Goal: Feedback & Contribution: Contribute content

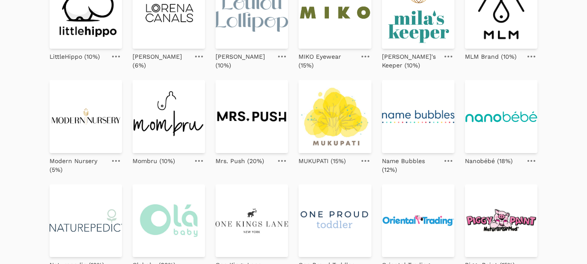
scroll to position [261, 0]
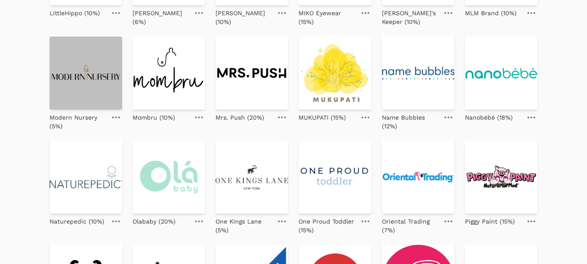
click at [86, 73] on img at bounding box center [86, 72] width 73 height 73
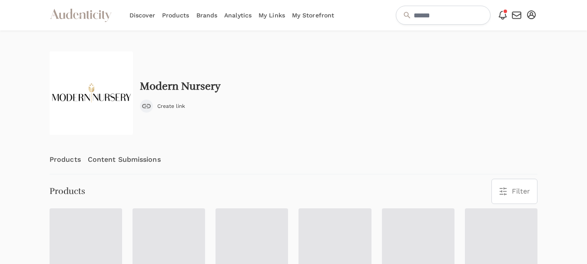
click at [122, 160] on link "Content Submissions" at bounding box center [124, 159] width 73 height 29
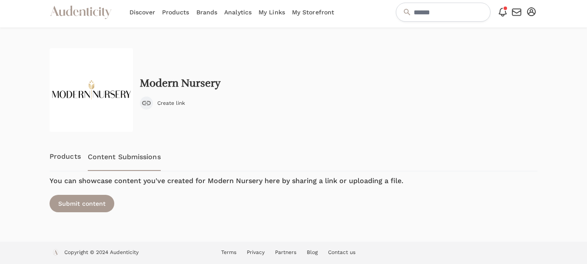
scroll to position [3, 0]
click at [66, 152] on link "Products" at bounding box center [65, 156] width 31 height 29
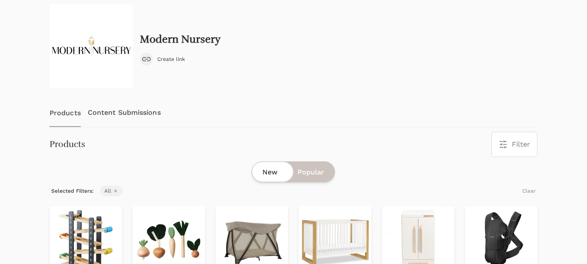
scroll to position [0, 0]
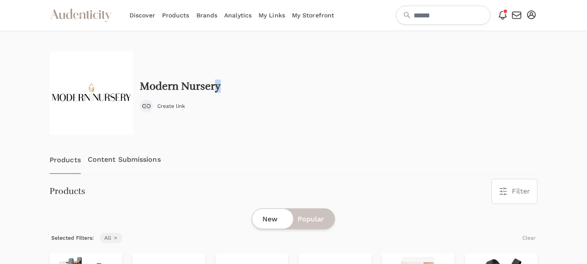
drag, startPoint x: 226, startPoint y: 39, endPoint x: 213, endPoint y: 46, distance: 14.6
click at [232, 79] on div "Modern Nursery Create link" at bounding box center [294, 92] width 488 height 83
drag, startPoint x: 223, startPoint y: 86, endPoint x: 142, endPoint y: 88, distance: 81.3
click at [142, 88] on div "Modern Nursery Create link" at bounding box center [294, 92] width 488 height 83
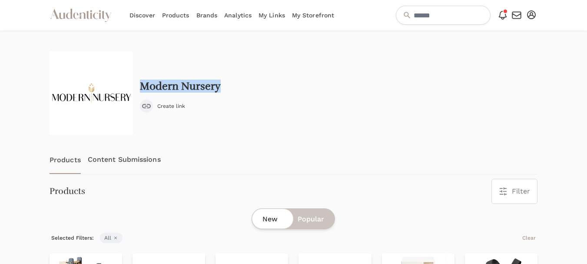
copy h2 "Modern Nursery"
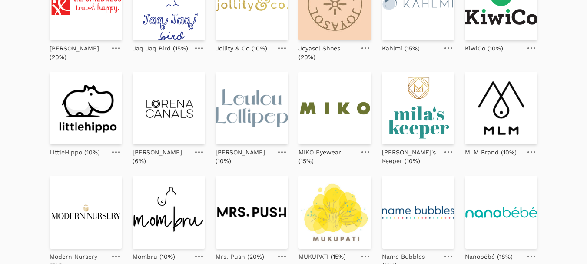
scroll to position [174, 0]
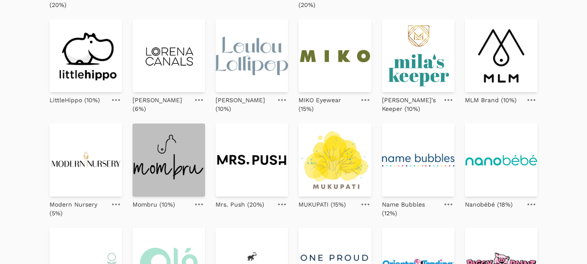
click at [165, 152] on img at bounding box center [169, 159] width 73 height 73
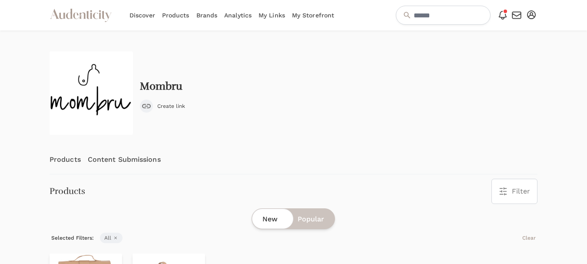
click at [131, 163] on link "Content Submissions" at bounding box center [124, 159] width 73 height 29
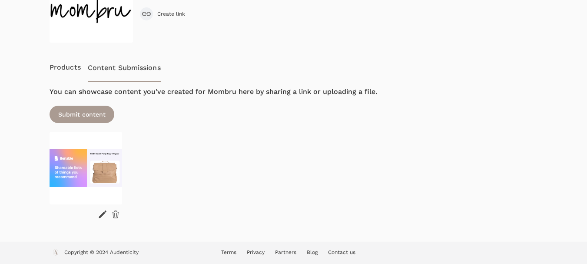
scroll to position [93, 0]
click at [113, 212] on icon at bounding box center [116, 213] width 6 height 7
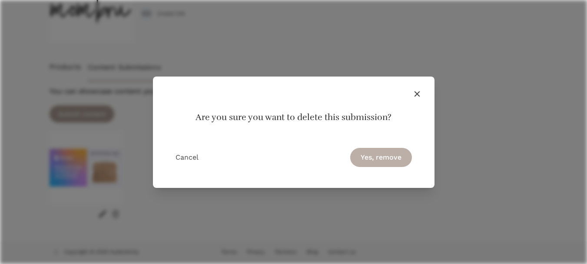
click at [370, 155] on button "Yes, remove" at bounding box center [381, 157] width 62 height 19
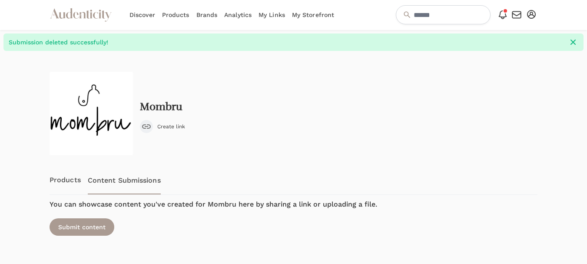
scroll to position [0, 0]
drag, startPoint x: 192, startPoint y: 104, endPoint x: 141, endPoint y: 105, distance: 51.3
click at [141, 105] on div "Mombru Create link" at bounding box center [294, 113] width 488 height 83
copy h2 "Mombru"
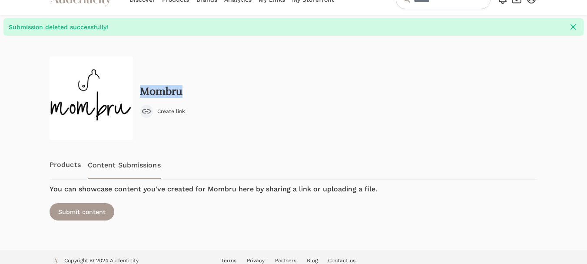
scroll to position [24, 0]
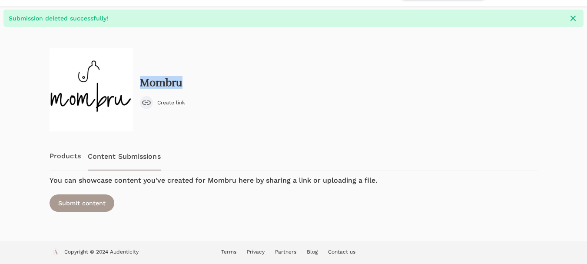
click at [61, 152] on link "Products" at bounding box center [65, 156] width 31 height 29
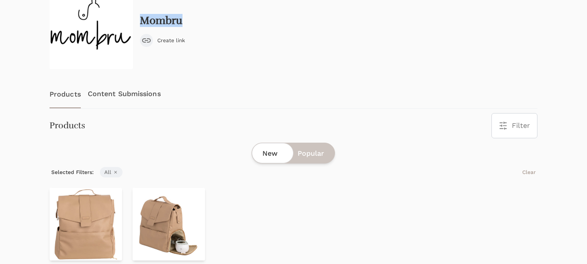
scroll to position [87, 0]
click at [89, 205] on img at bounding box center [86, 223] width 73 height 73
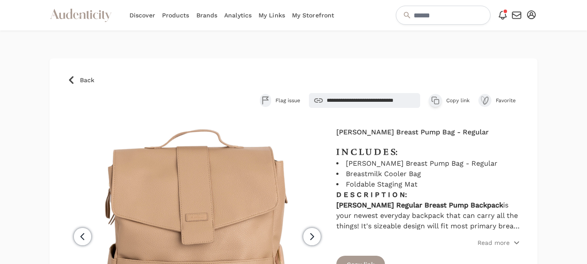
scroll to position [43, 0]
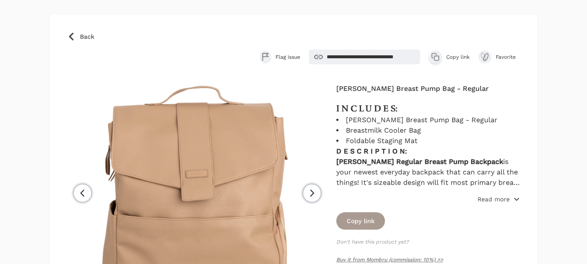
click at [491, 199] on p "Read more" at bounding box center [494, 199] width 32 height 9
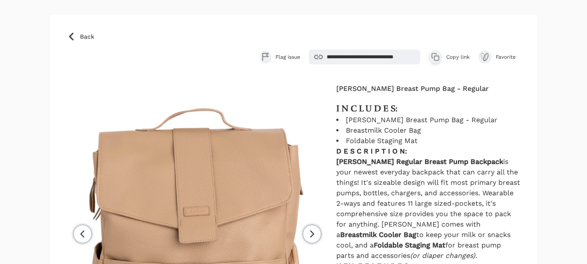
click at [457, 56] on span "Copy link" at bounding box center [457, 56] width 23 height 7
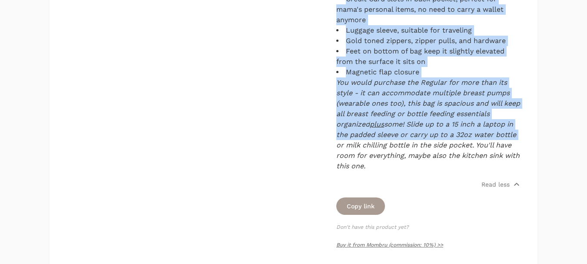
scroll to position [608, 0]
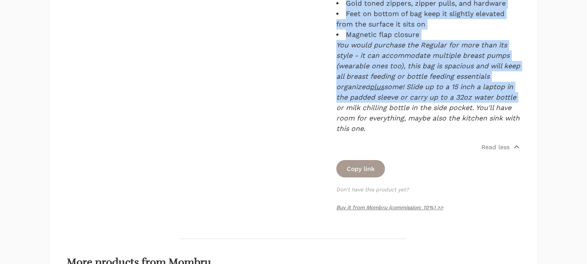
drag, startPoint x: 336, startPoint y: 60, endPoint x: 512, endPoint y: 129, distance: 189.3
copy div "I N C L U D E S: Hallie Breast Pump Bag - Regular Breastmilk Cooler Bag Foldabl…"
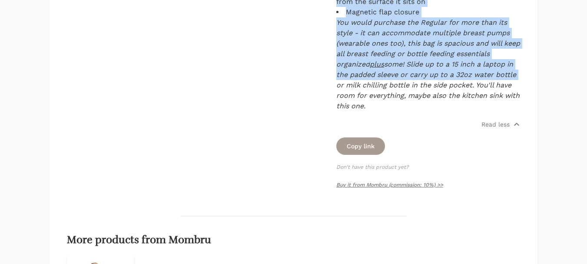
scroll to position [652, 0]
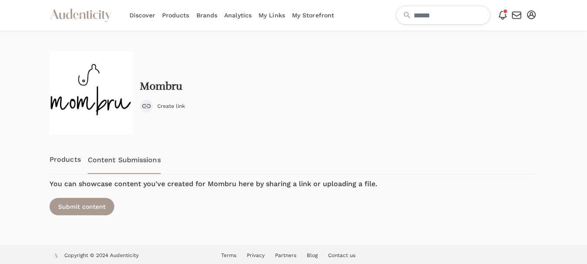
scroll to position [3, 0]
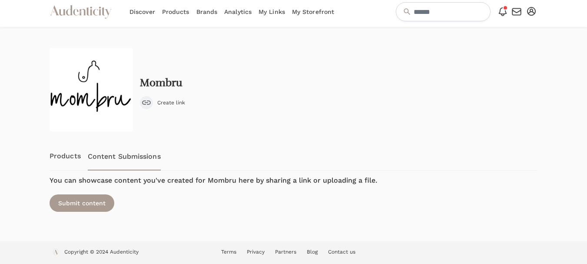
click at [118, 153] on link "Content Submissions" at bounding box center [124, 156] width 73 height 29
click at [82, 213] on turbo-frame "Previous Products Content Submissions Next You can showcase content you've crea…" at bounding box center [294, 180] width 488 height 80
click at [81, 201] on div "Submit content" at bounding box center [82, 202] width 65 height 17
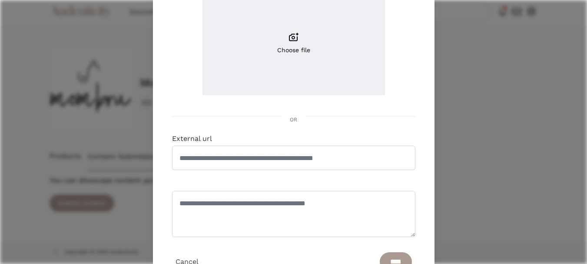
scroll to position [130, 0]
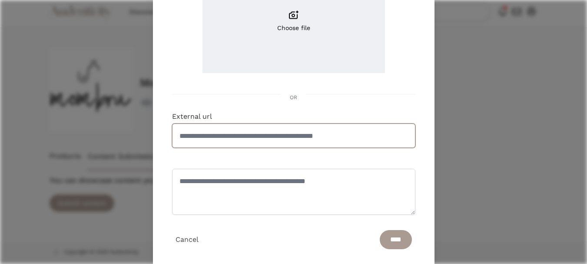
click at [295, 134] on input "External url" at bounding box center [293, 135] width 243 height 24
paste input "**********"
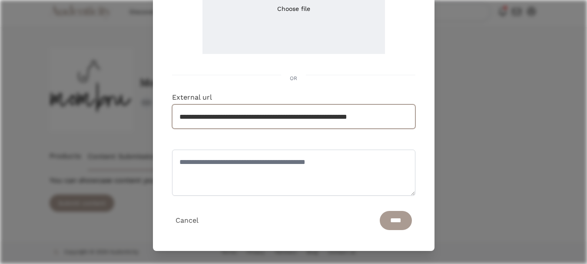
scroll to position [150, 0]
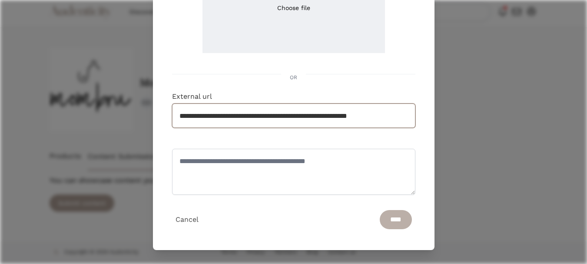
type input "**********"
click at [380, 220] on input "****" at bounding box center [396, 219] width 32 height 19
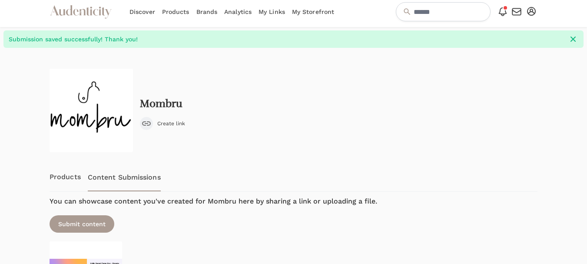
click at [20, 143] on div at bounding box center [21, 199] width 43 height 303
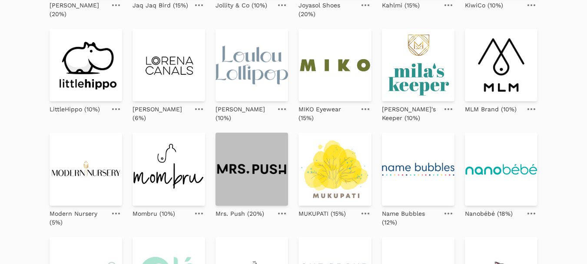
scroll to position [217, 0]
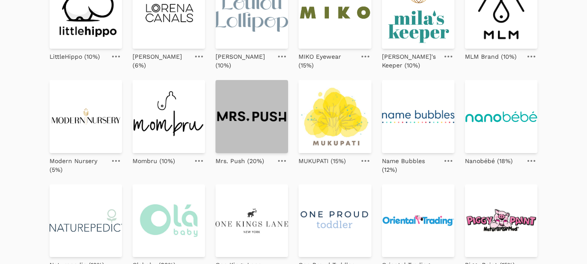
click at [252, 122] on img at bounding box center [252, 116] width 73 height 73
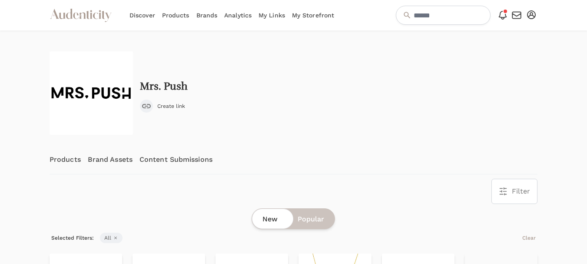
click at [165, 163] on link "Content Submissions" at bounding box center [175, 159] width 73 height 29
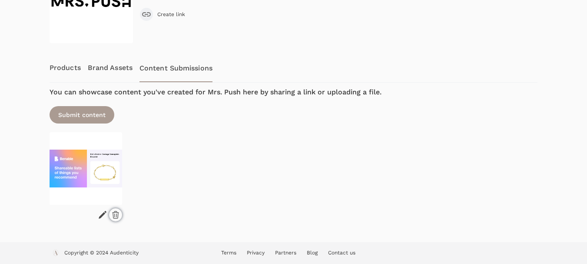
scroll to position [93, 0]
click at [110, 216] on div at bounding box center [115, 213] width 13 height 13
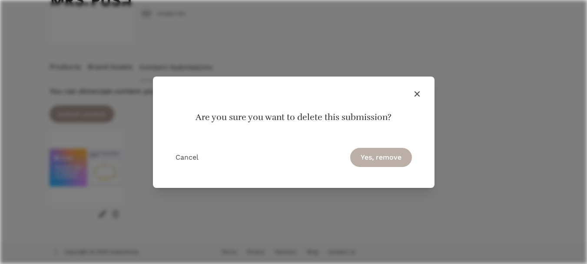
click at [385, 158] on button "Yes, remove" at bounding box center [381, 157] width 62 height 19
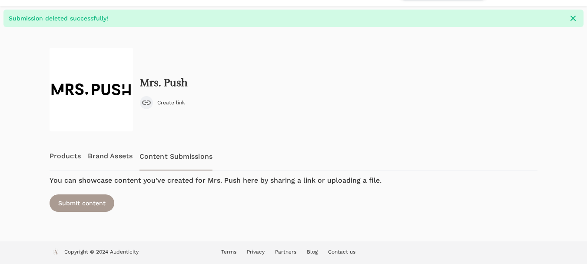
scroll to position [24, 0]
drag, startPoint x: 206, startPoint y: 81, endPoint x: 140, endPoint y: 80, distance: 66.0
click at [140, 80] on div "Mrs. Push Create link" at bounding box center [294, 89] width 488 height 83
copy h2 "Mrs. Push"
click at [76, 156] on link "Products" at bounding box center [65, 156] width 31 height 29
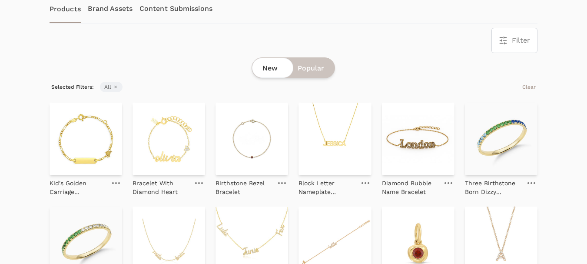
scroll to position [174, 0]
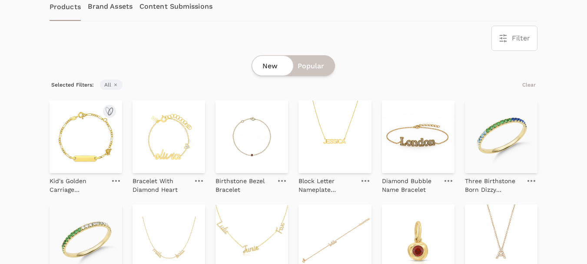
click at [91, 150] on img at bounding box center [86, 136] width 73 height 73
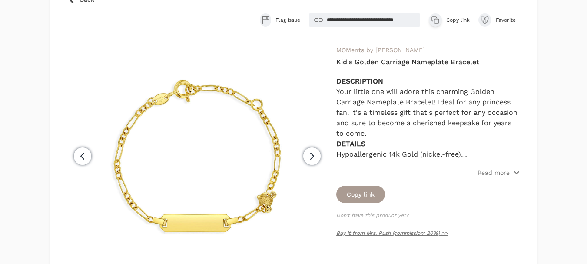
scroll to position [87, 0]
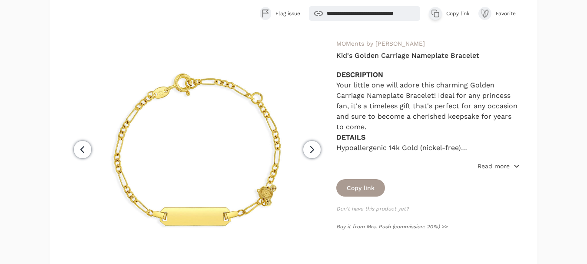
click at [488, 163] on p "Read more" at bounding box center [494, 166] width 32 height 9
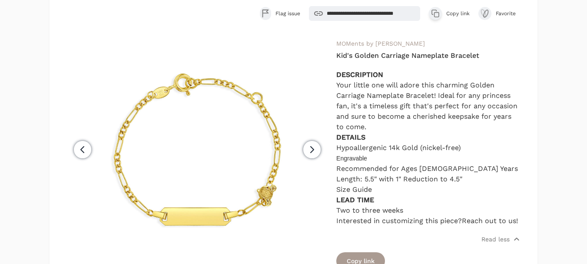
click at [456, 9] on button "Copy product link Copy link" at bounding box center [449, 13] width 41 height 13
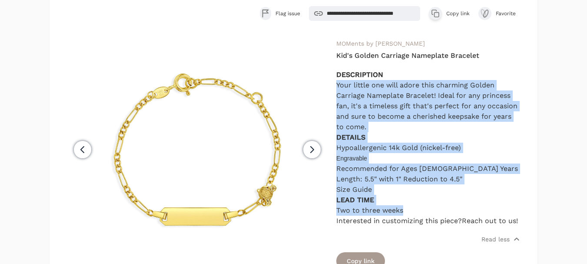
drag, startPoint x: 408, startPoint y: 210, endPoint x: 338, endPoint y: 82, distance: 146.0
click at [338, 82] on div "DESCRIPTION Your little one will adore this charming Golden Carriage Nameplate …" at bounding box center [428, 148] width 184 height 156
copy div "Your little one will adore this charming Golden Carriage Nameplate Bracelet! Id…"
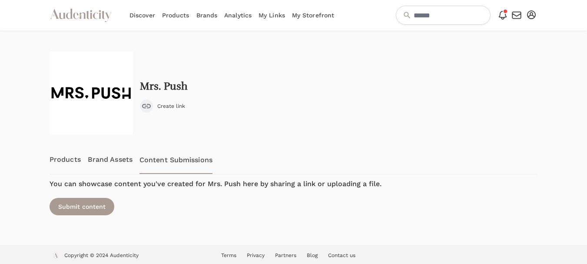
scroll to position [3, 0]
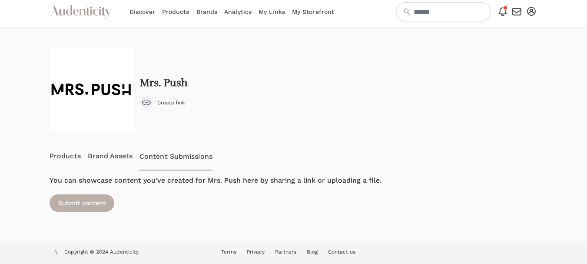
click at [98, 203] on div "Submit content" at bounding box center [82, 202] width 65 height 17
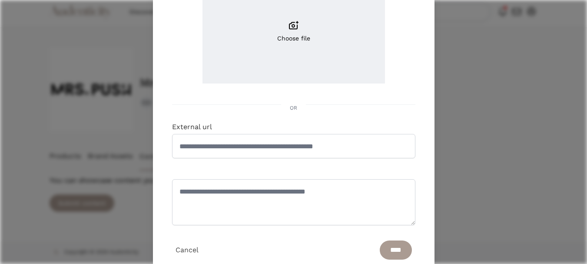
scroll to position [130, 0]
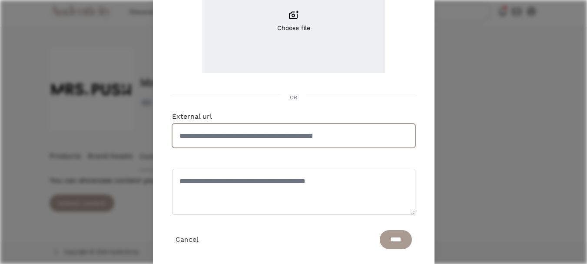
click at [246, 143] on input "External url" at bounding box center [293, 135] width 243 height 24
paste input "**********"
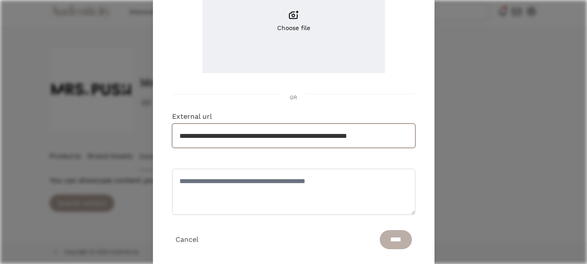
type input "**********"
click at [383, 234] on input "****" at bounding box center [396, 239] width 32 height 19
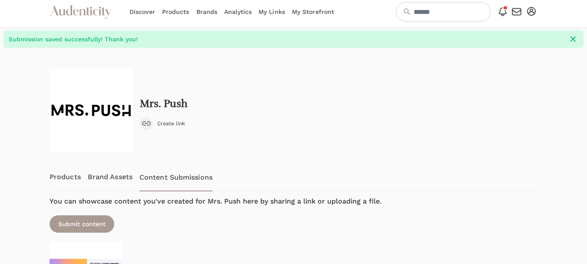
click at [22, 166] on div at bounding box center [21, 199] width 43 height 303
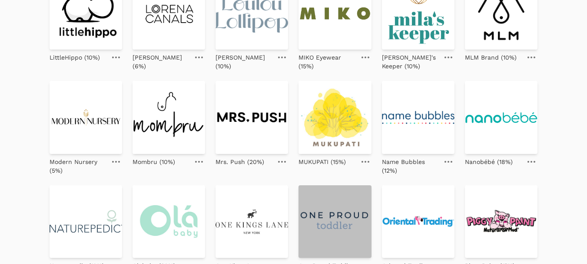
scroll to position [217, 0]
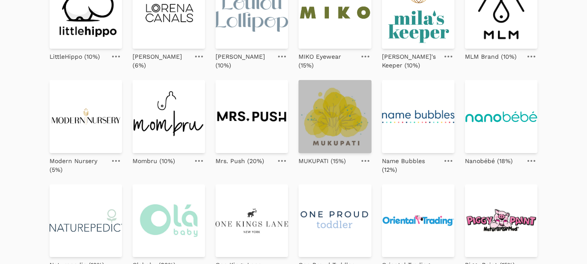
click at [349, 121] on img at bounding box center [335, 116] width 73 height 73
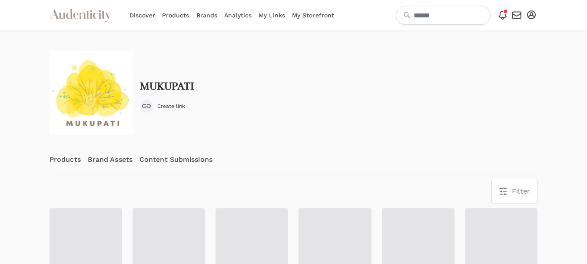
scroll to position [43, 0]
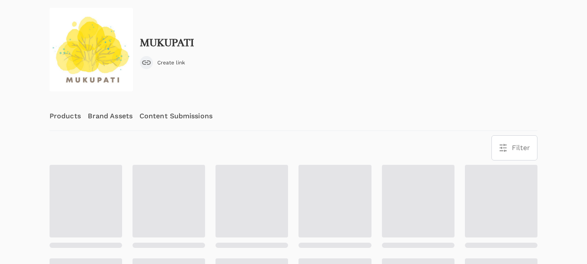
click at [168, 111] on link "Content Submissions" at bounding box center [175, 116] width 73 height 29
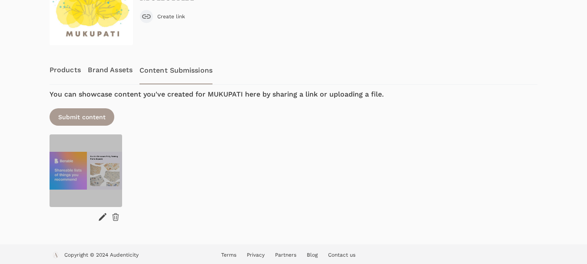
scroll to position [93, 0]
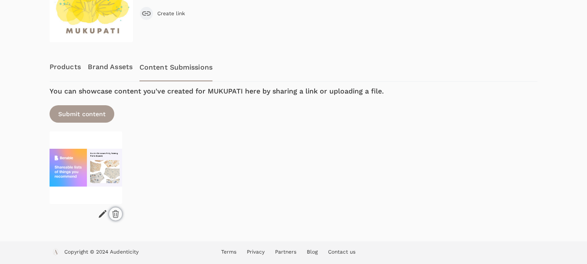
click at [114, 213] on icon at bounding box center [115, 213] width 9 height 9
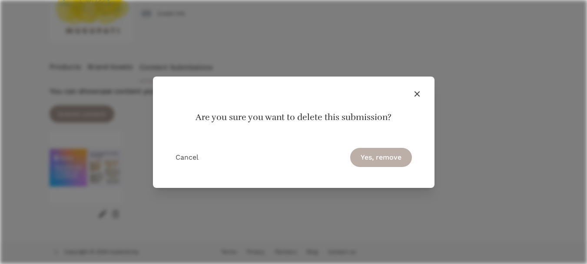
click at [385, 154] on button "Yes, remove" at bounding box center [381, 157] width 62 height 19
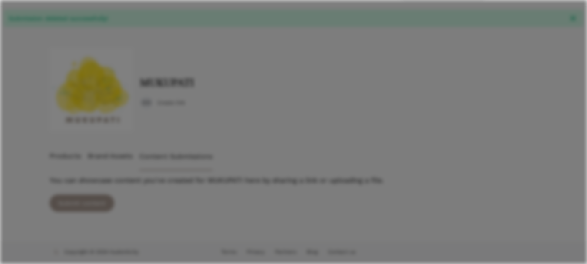
scroll to position [24, 0]
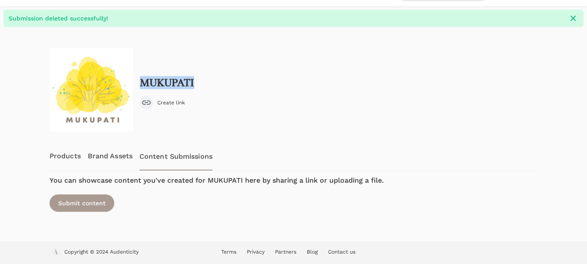
drag, startPoint x: 208, startPoint y: 79, endPoint x: 138, endPoint y: 76, distance: 70.0
click at [138, 76] on div "MUKUPATI Create link" at bounding box center [294, 89] width 488 height 83
copy h2 "MUKUPATI"
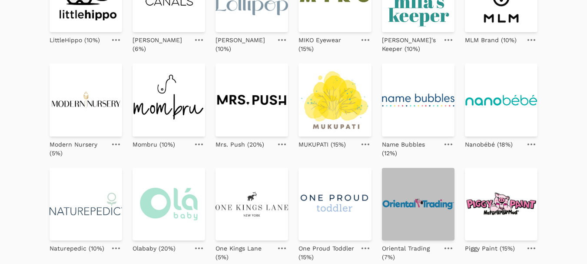
scroll to position [261, 0]
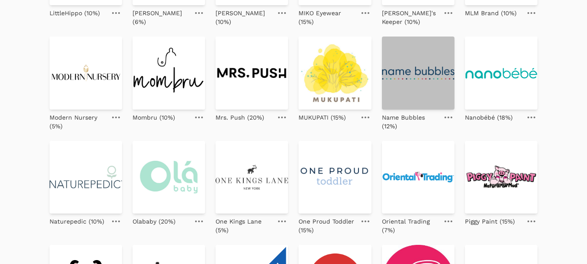
click at [427, 72] on img at bounding box center [418, 72] width 73 height 73
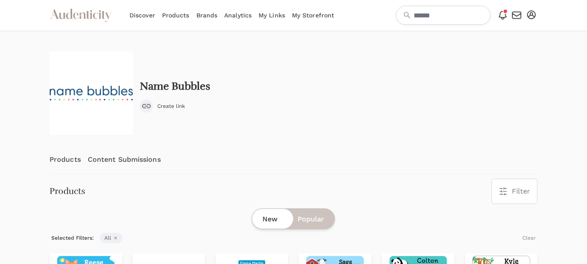
click at [134, 70] on div "Name Bubbles Create link" at bounding box center [294, 92] width 488 height 83
click at [148, 163] on link "Content Submissions" at bounding box center [124, 159] width 73 height 29
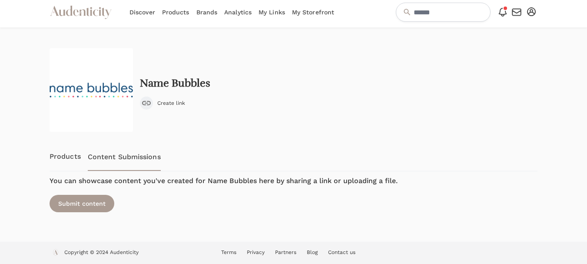
scroll to position [3, 0]
click at [73, 153] on link "Products" at bounding box center [65, 156] width 31 height 29
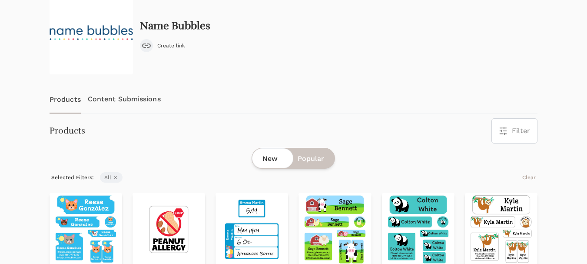
scroll to position [0, 0]
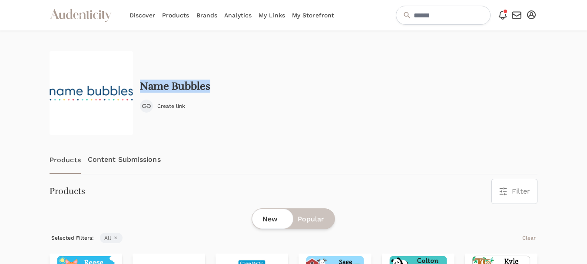
drag, startPoint x: 212, startPoint y: 86, endPoint x: 138, endPoint y: 86, distance: 74.3
click at [138, 86] on div "Name Bubbles Create link" at bounding box center [294, 92] width 488 height 83
copy h2 "Name Bubbles"
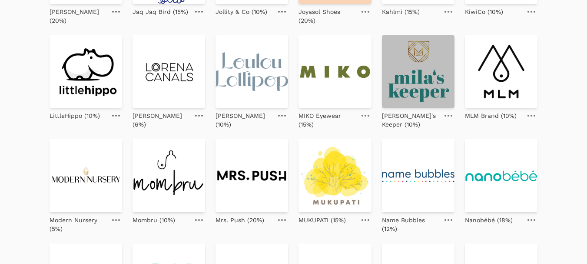
scroll to position [174, 0]
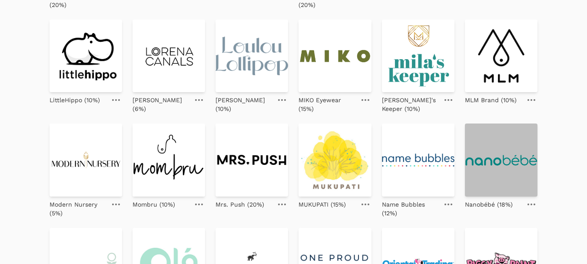
click at [509, 158] on img at bounding box center [501, 159] width 73 height 73
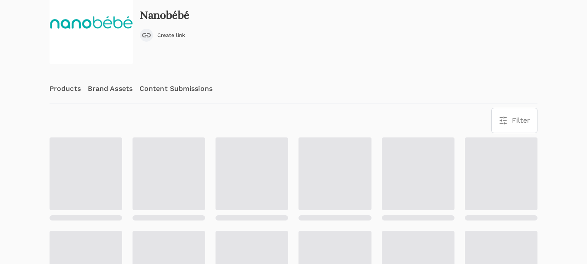
scroll to position [130, 0]
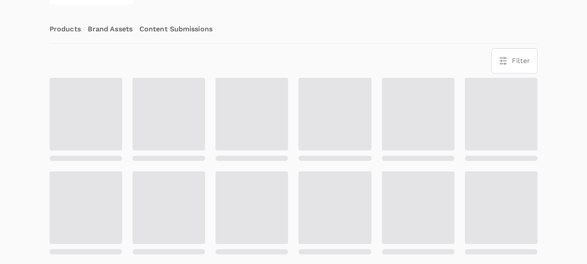
click at [181, 30] on link "Content Submissions" at bounding box center [175, 29] width 73 height 29
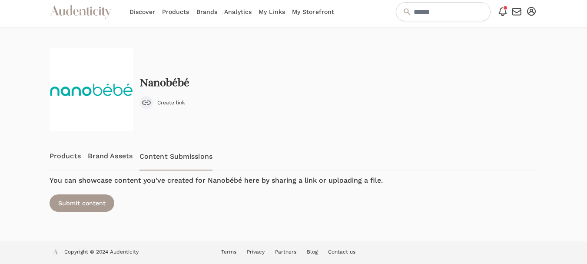
click at [70, 153] on link "Products" at bounding box center [65, 156] width 31 height 29
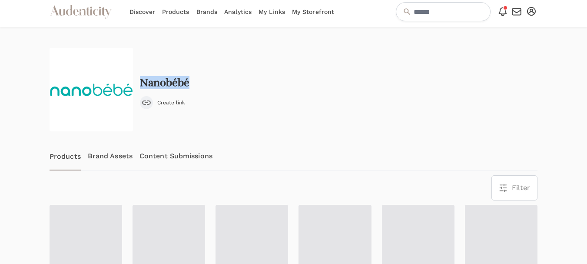
drag, startPoint x: 198, startPoint y: 83, endPoint x: 140, endPoint y: 82, distance: 57.8
click at [140, 82] on div "Nanobébé Create link" at bounding box center [294, 89] width 488 height 83
copy h2 "Nanobébé"
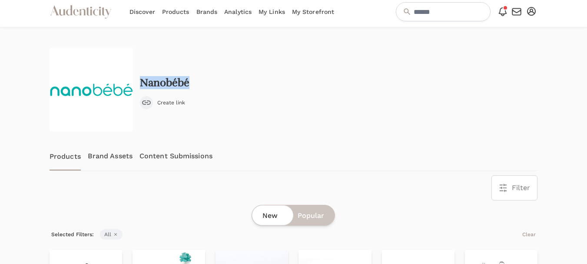
scroll to position [0, 0]
